Goal: Task Accomplishment & Management: Use online tool/utility

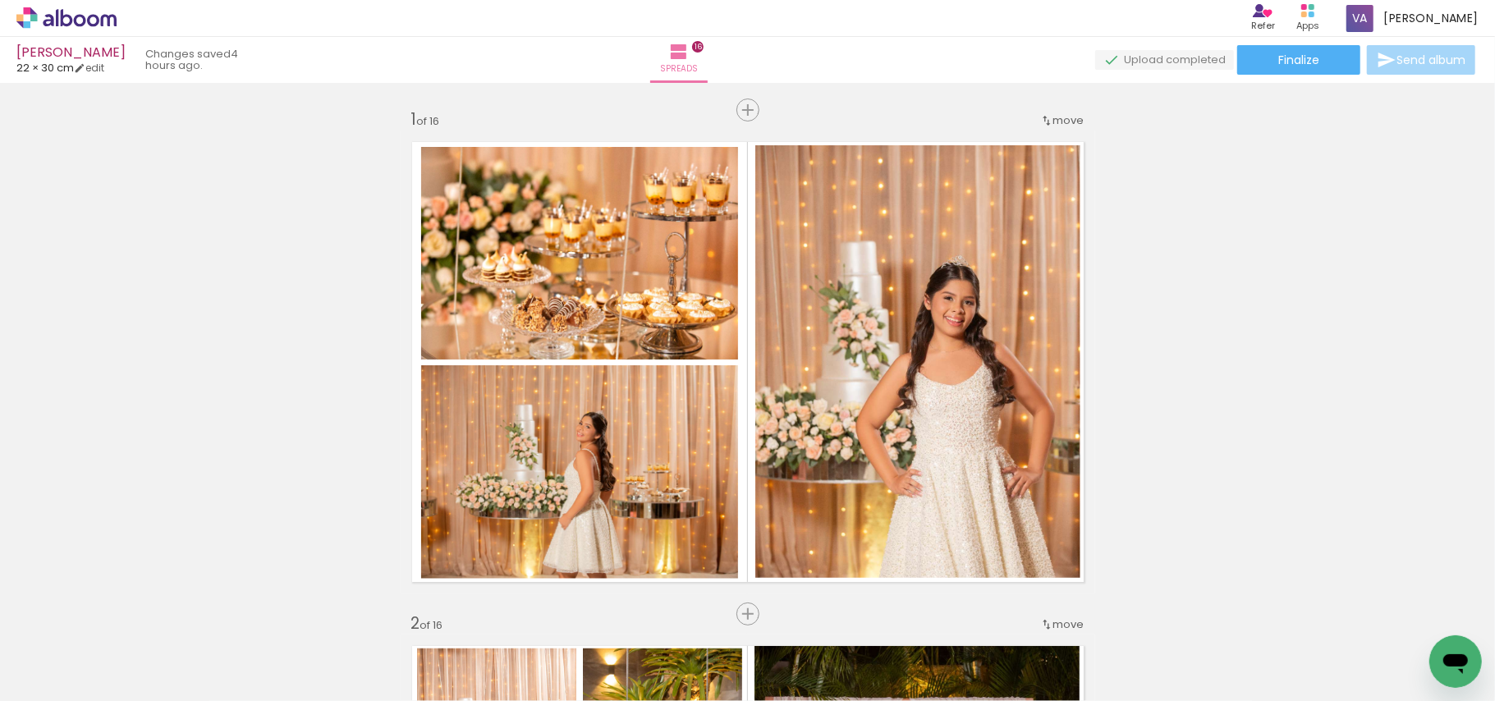
scroll to position [7681, 0]
